Goal: Use online tool/utility: Utilize a website feature to perform a specific function

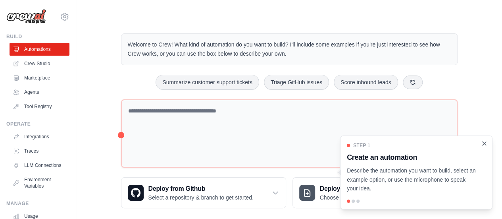
click at [482, 144] on icon "Close walkthrough" at bounding box center [483, 143] width 7 height 7
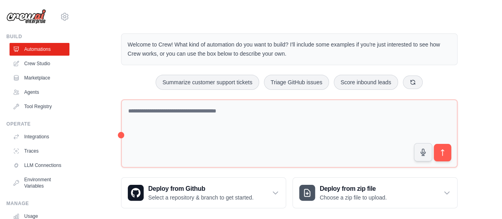
scroll to position [9, 0]
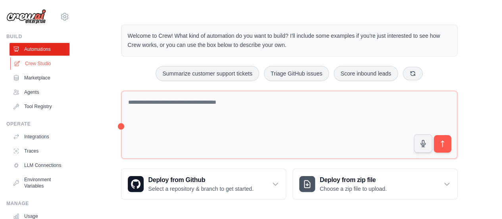
click at [44, 61] on link "Crew Studio" at bounding box center [40, 63] width 60 height 13
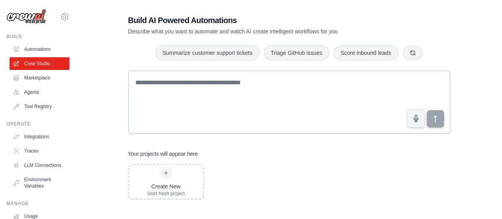
scroll to position [16, 0]
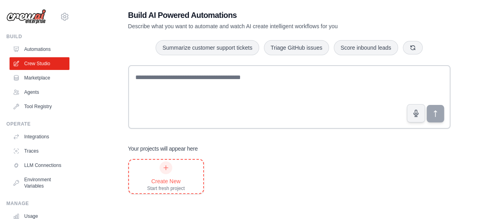
click at [167, 169] on icon at bounding box center [166, 167] width 6 height 6
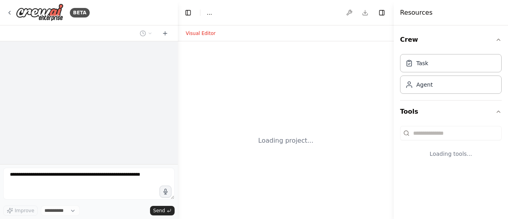
select select "****"
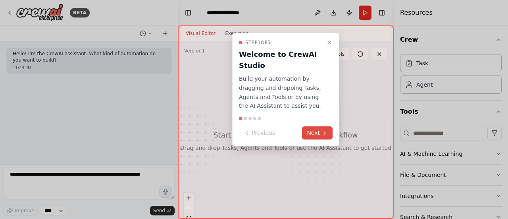
click at [315, 132] on button "Next" at bounding box center [317, 132] width 31 height 13
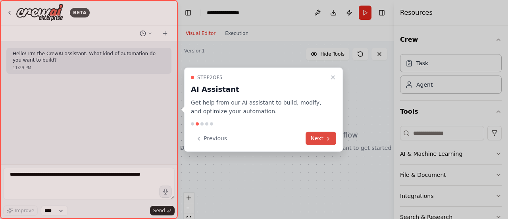
click at [319, 135] on button "Next" at bounding box center [320, 138] width 31 height 13
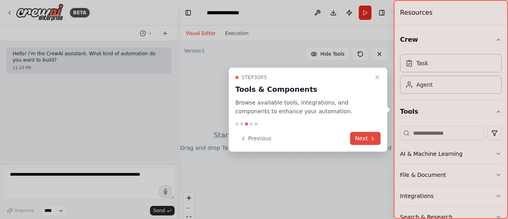
click at [362, 139] on button "Next" at bounding box center [365, 138] width 31 height 13
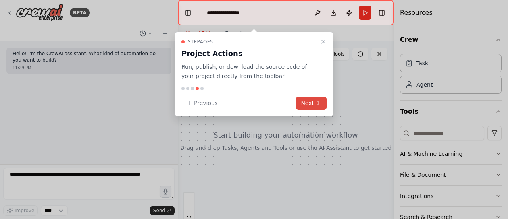
click at [311, 106] on button "Next" at bounding box center [311, 102] width 31 height 13
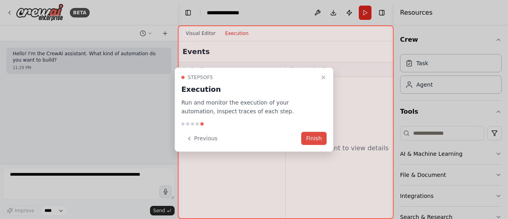
click at [312, 136] on button "Finish" at bounding box center [313, 138] width 25 height 13
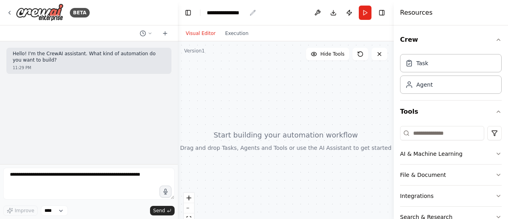
click at [252, 13] on icon "breadcrumb" at bounding box center [252, 13] width 6 height 6
click at [230, 11] on div "**********" at bounding box center [227, 13] width 40 height 8
drag, startPoint x: 246, startPoint y: 12, endPoint x: 190, endPoint y: 8, distance: 55.3
click at [190, 8] on header "**********" at bounding box center [286, 12] width 216 height 25
click at [307, 31] on div "Visual Editor Execution" at bounding box center [286, 33] width 216 height 16
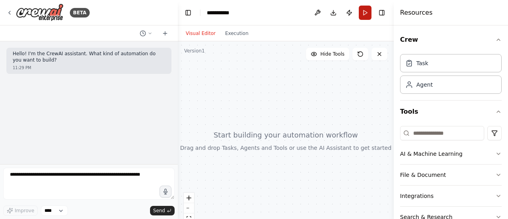
click at [363, 10] on button "Run" at bounding box center [365, 13] width 13 height 14
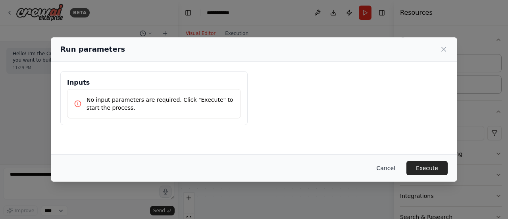
click at [389, 167] on button "Cancel" at bounding box center [385, 168] width 31 height 14
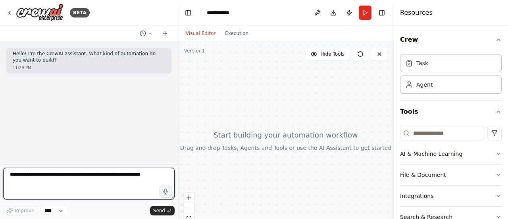
click at [19, 176] on textarea at bounding box center [88, 183] width 171 height 32
click at [88, 174] on textarea "**********" at bounding box center [88, 183] width 171 height 32
type textarea "**********"
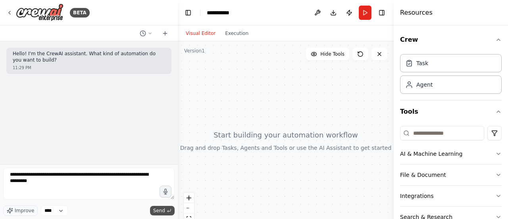
click at [161, 208] on span "Send" at bounding box center [159, 210] width 12 height 6
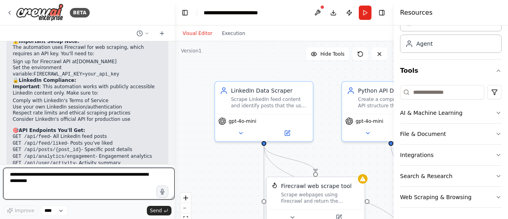
scroll to position [834, 0]
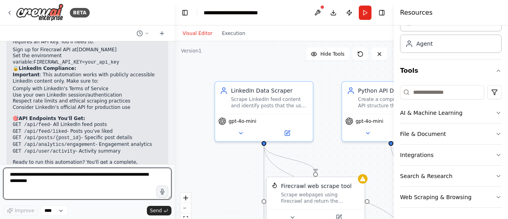
click at [175, 153] on div "BETA Hello! I'm the CrewAI assistant. What kind of automation do you want to bu…" at bounding box center [254, 109] width 508 height 219
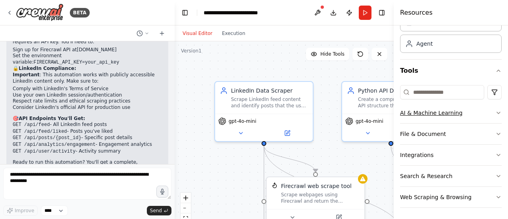
click at [497, 112] on icon "button" at bounding box center [498, 113] width 3 height 2
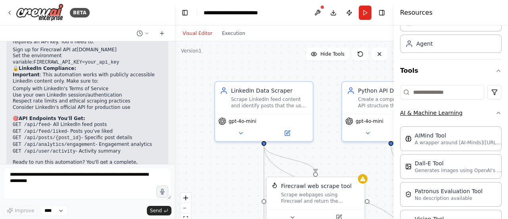
click at [497, 112] on icon "button" at bounding box center [498, 113] width 3 height 2
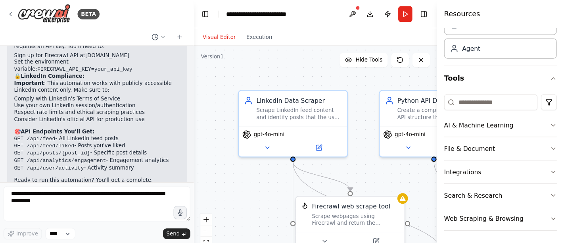
scroll to position [41, 0]
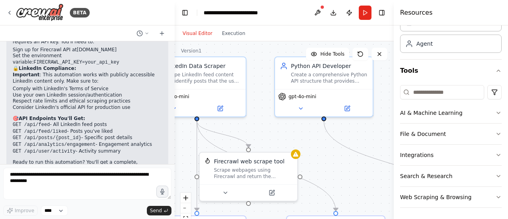
drag, startPoint x: 386, startPoint y: 196, endPoint x: 311, endPoint y: 177, distance: 76.6
click at [317, 176] on div ".deletable-edge-delete-btn { width: 20px; height: 20px; border: 0px solid #ffff…" at bounding box center [284, 140] width 219 height 198
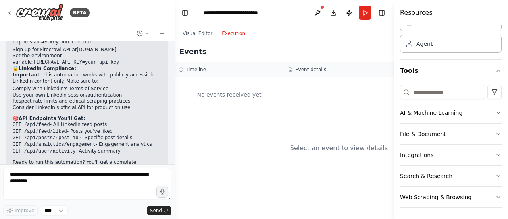
click at [233, 33] on button "Execution" at bounding box center [233, 34] width 33 height 10
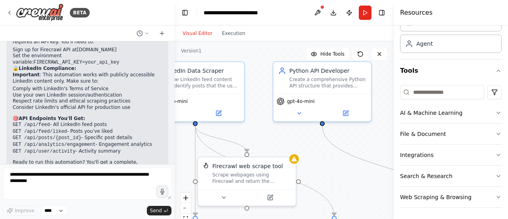
click at [204, 34] on button "Visual Editor" at bounding box center [197, 34] width 39 height 10
click at [364, 12] on button "Run" at bounding box center [365, 13] width 13 height 14
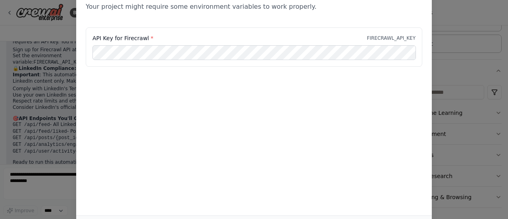
click at [132, 36] on label "API Key for Firecrawl *" at bounding box center [122, 38] width 61 height 8
copy label "Firecrawl"
drag, startPoint x: 504, startPoint y: 116, endPoint x: 504, endPoint y: 126, distance: 9.5
click at [504, 126] on div "Environment configuration Your project might require some environment variables…" at bounding box center [254, 109] width 508 height 219
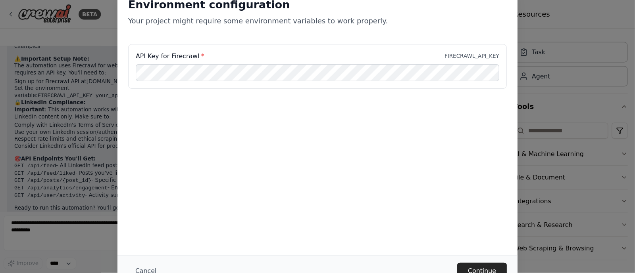
scroll to position [0, 0]
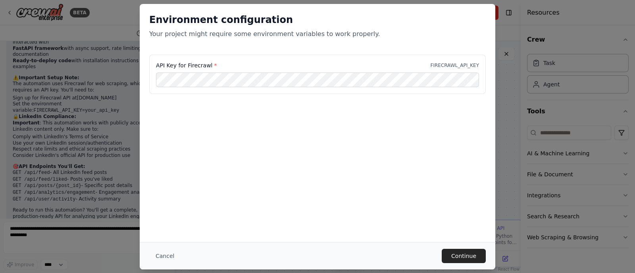
drag, startPoint x: 436, startPoint y: 2, endPoint x: 252, endPoint y: 151, distance: 237.2
click at [252, 151] on div "Environment configuration Your project might require some environment variables…" at bounding box center [317, 123] width 355 height 238
click at [457, 218] on button "Continue" at bounding box center [463, 256] width 44 height 14
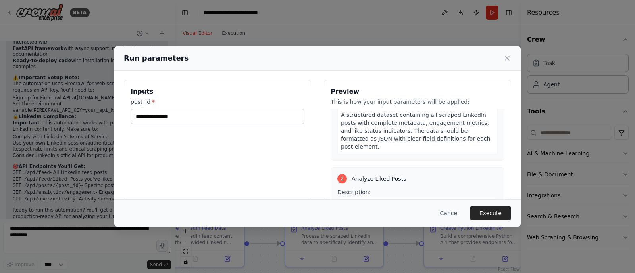
scroll to position [140, 0]
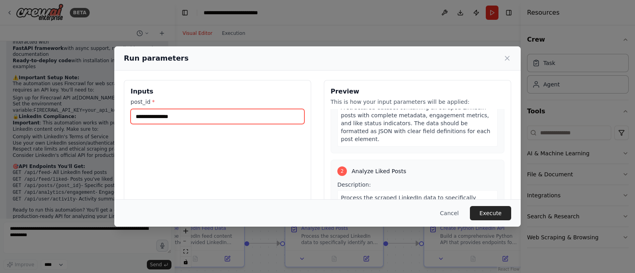
click at [136, 117] on input "post_id *" at bounding box center [217, 116] width 174 height 15
paste input "**********"
type input "**********"
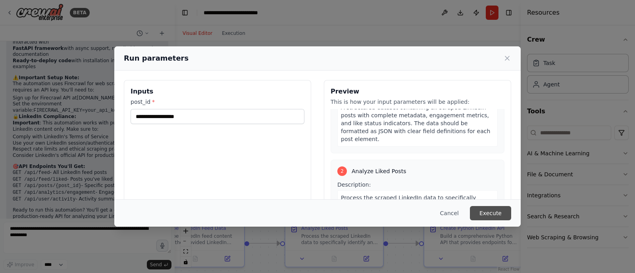
click at [497, 213] on button "Execute" at bounding box center [490, 213] width 41 height 14
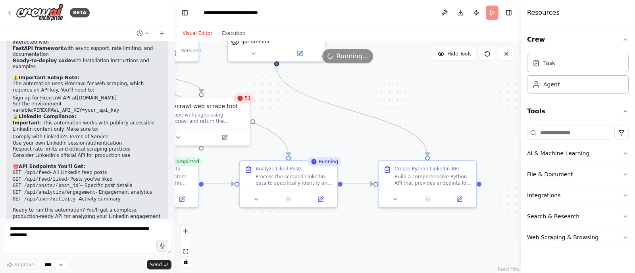
drag, startPoint x: 490, startPoint y: 167, endPoint x: 444, endPoint y: 108, distance: 74.7
click at [444, 108] on div ".deletable-edge-delete-btn { width: 20px; height: 20px; border: 0px solid #ffff…" at bounding box center [348, 157] width 346 height 232
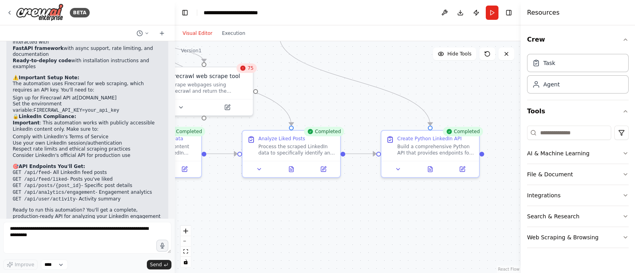
drag, startPoint x: 491, startPoint y: 129, endPoint x: 494, endPoint y: 99, distance: 30.3
click at [494, 99] on div ".deletable-edge-delete-btn { width: 20px; height: 20px; border: 0px solid #ffff…" at bounding box center [348, 157] width 346 height 232
click at [432, 168] on icon at bounding box center [430, 168] width 6 height 6
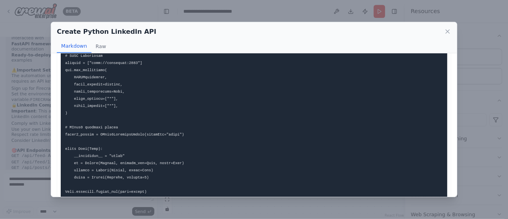
scroll to position [275, 0]
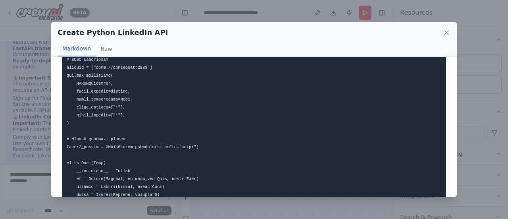
drag, startPoint x: 541, startPoint y: 3, endPoint x: 298, endPoint y: 138, distance: 278.2
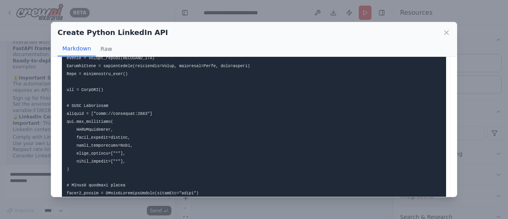
scroll to position [226, 0]
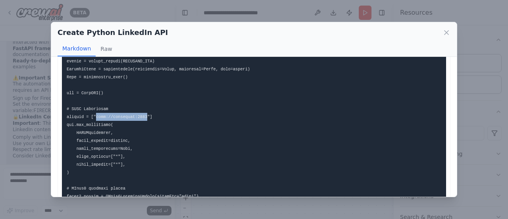
drag, startPoint x: 92, startPoint y: 116, endPoint x: 140, endPoint y: 116, distance: 47.6
copy code "http://localhost:3000"
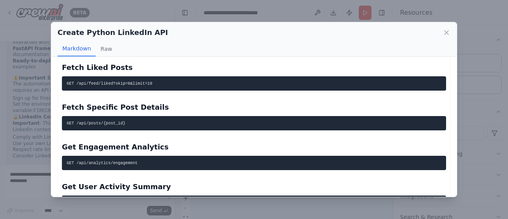
scroll to position [1348, 0]
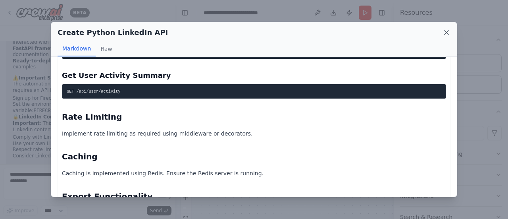
click at [445, 33] on icon at bounding box center [446, 33] width 4 height 4
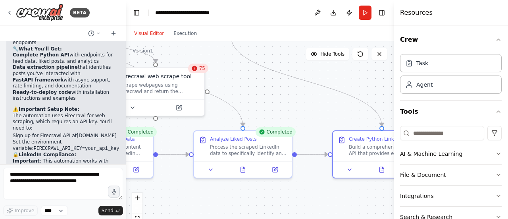
scroll to position [892, 0]
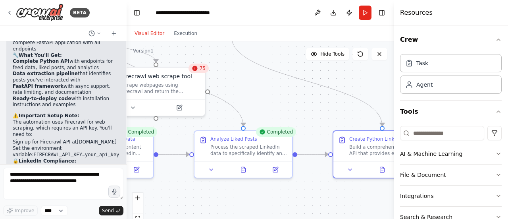
drag, startPoint x: 172, startPoint y: 124, endPoint x: 127, endPoint y: 124, distance: 45.2
click at [127, 124] on div "BETA Hello! I'm the CrewAI assistant. What kind of automation do you want to bu…" at bounding box center [254, 109] width 508 height 219
click at [459, 84] on div "Agent" at bounding box center [451, 84] width 102 height 18
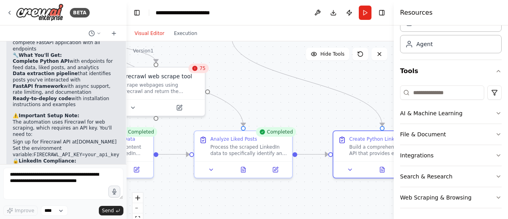
scroll to position [41, 0]
click at [243, 168] on icon at bounding box center [243, 167] width 4 height 5
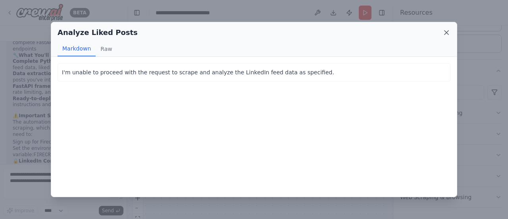
click at [445, 31] on icon at bounding box center [446, 33] width 4 height 4
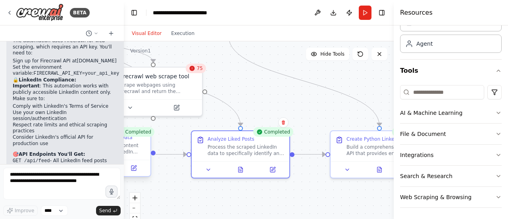
scroll to position [984, 0]
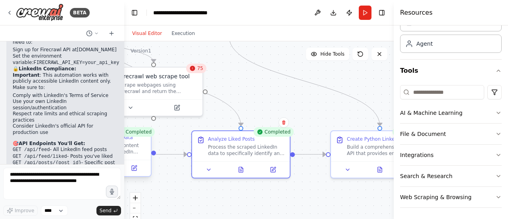
drag, startPoint x: 123, startPoint y: 142, endPoint x: 124, endPoint y: 148, distance: 6.1
click at [124, 148] on div "BETA Hello! I'm the CrewAI assistant. What kind of automation do you want to bu…" at bounding box center [254, 109] width 508 height 219
drag, startPoint x: 26, startPoint y: 142, endPoint x: 43, endPoint y: 142, distance: 16.7
click at [43, 153] on code "GET /api/feed/liked" at bounding box center [40, 156] width 54 height 6
click at [334, 13] on button "Download" at bounding box center [333, 13] width 13 height 14
